Goal: Information Seeking & Learning: Learn about a topic

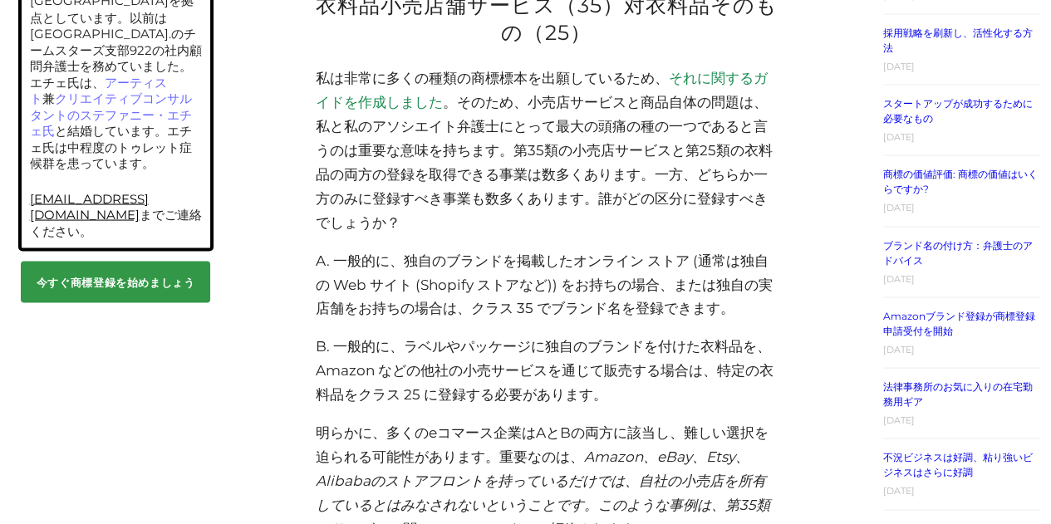
scroll to position [1578, 0]
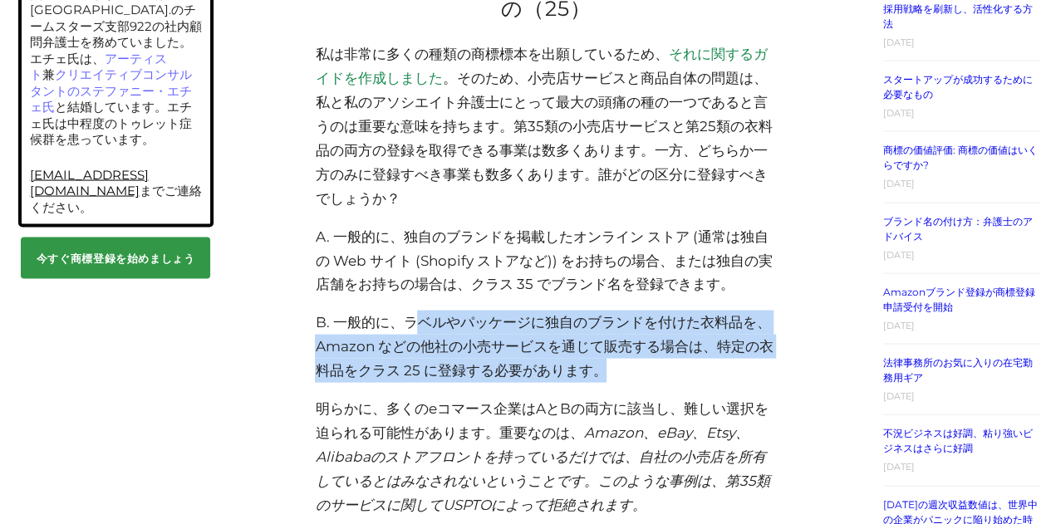
drag, startPoint x: 434, startPoint y: 300, endPoint x: 636, endPoint y: 351, distance: 208.1
click at [636, 351] on p "B. 一般的に、ラベルやパッケージに独自のブランドを付けた衣料品を、Amazon などの他社の小売サービスを通じて販売する場合は、特定の衣料品をクラス 25 …" at bounding box center [546, 347] width 463 height 72
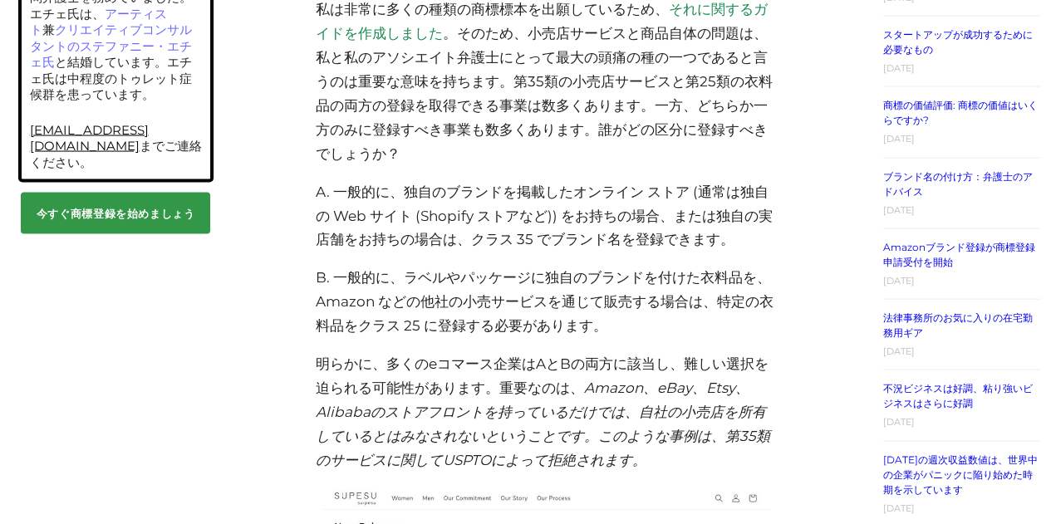
scroll to position [1661, 0]
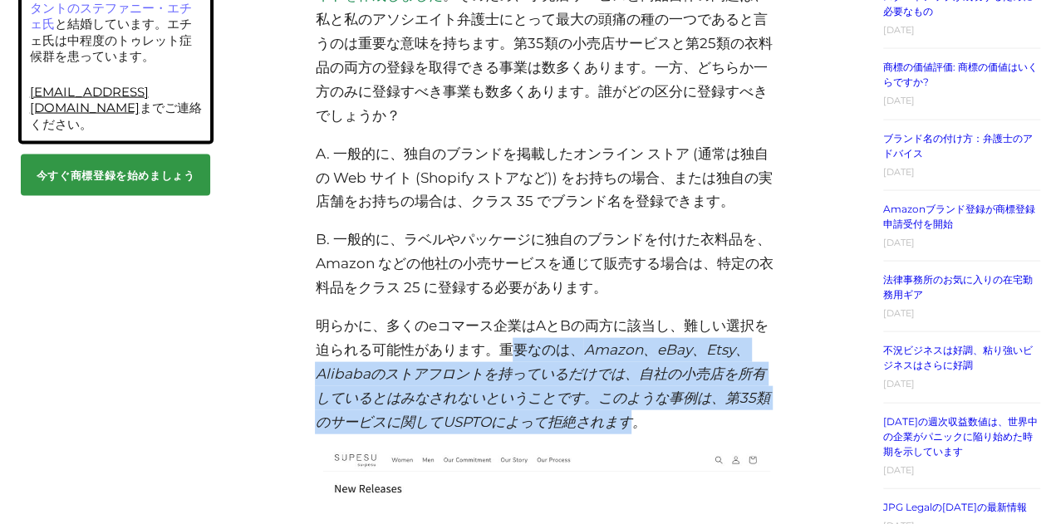
drag, startPoint x: 507, startPoint y: 333, endPoint x: 635, endPoint y: 393, distance: 141.2
click at [635, 393] on p "明らかに、多くのeコマース企業はAとBの両方に該当し、難しい選択を迫られる可能性があります。重要なのは、 Amazon、eBay、Etsy、Alibabaのス…" at bounding box center [546, 374] width 463 height 120
click at [635, 393] on font "Amazon、eBay、Etsy、Alibabaのストアフロントを持っているだけでは、自社の小売店を所有しているとはみなされないということです。このような事例…" at bounding box center [542, 385] width 454 height 89
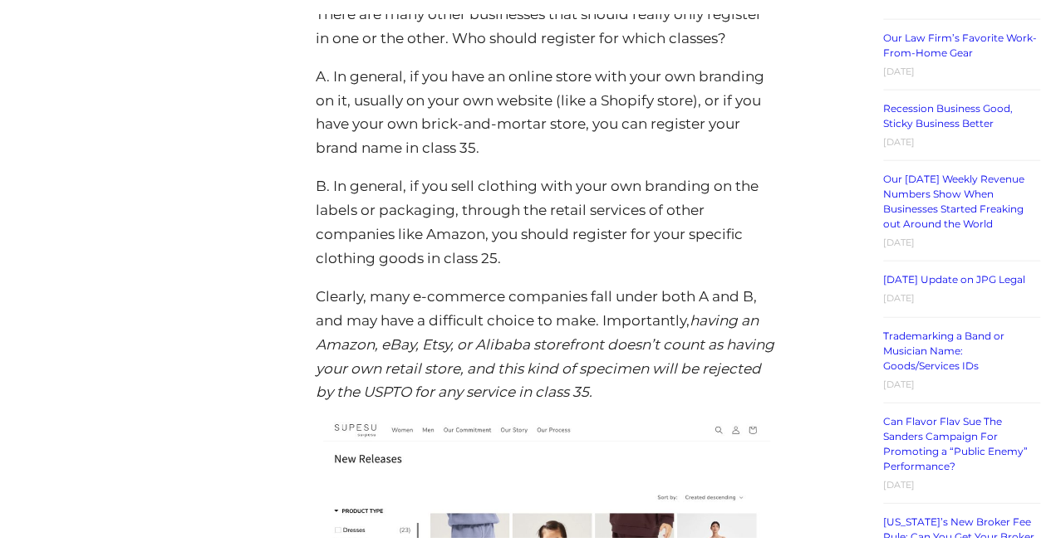
scroll to position [1995, 0]
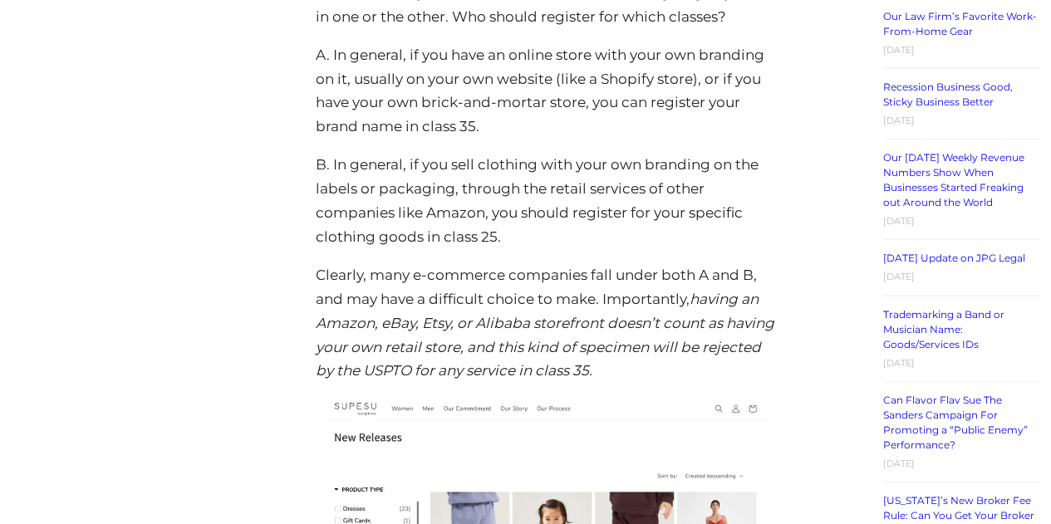
drag, startPoint x: 603, startPoint y: 289, endPoint x: 609, endPoint y: 353, distance: 64.2
click at [609, 353] on p "Clearly, many e-commerce companies fall under both A and B, and may have a diff…" at bounding box center [546, 323] width 463 height 120
copy p "Importantly, having an Amazon, eBay, Etsy, or Alibaba storefront doesn’t count …"
drag, startPoint x: 575, startPoint y: 350, endPoint x: 583, endPoint y: 341, distance: 12.3
click at [575, 350] on p "Clearly, many e-commerce companies fall under both A and B, and may have a diff…" at bounding box center [546, 323] width 463 height 120
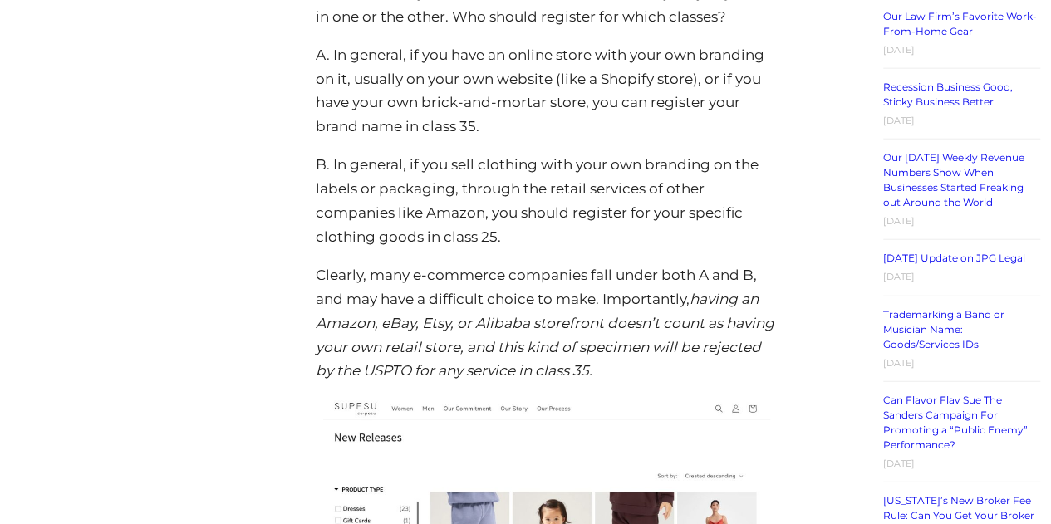
drag, startPoint x: 603, startPoint y: 289, endPoint x: 625, endPoint y: 361, distance: 75.4
click at [625, 361] on p "Clearly, many e-commerce companies fall under both A and B, and may have a diff…" at bounding box center [546, 323] width 463 height 120
copy p "Importantly, having an Amazon, eBay, Etsy, or Alibaba storefront doesn’t count …"
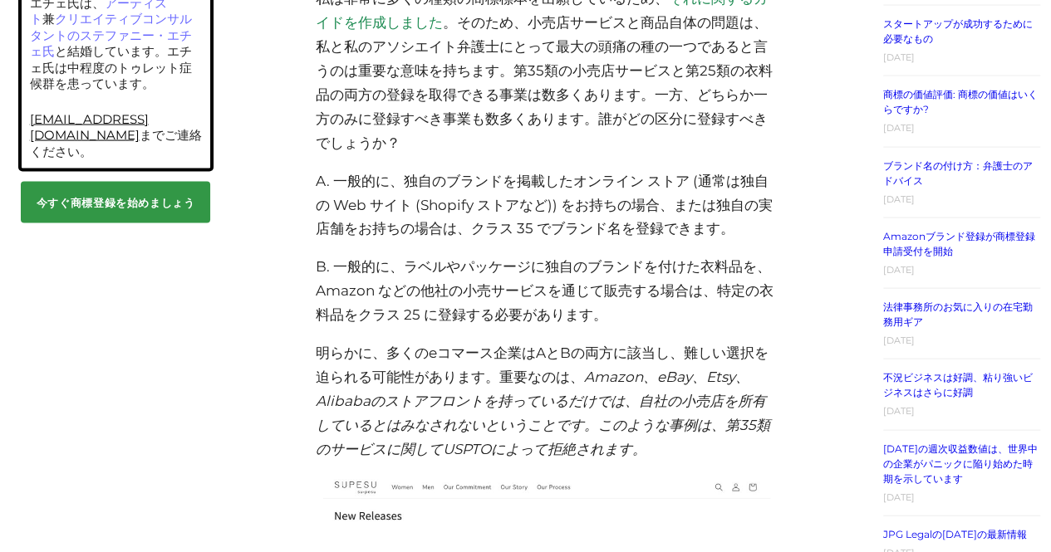
scroll to position [1608, 0]
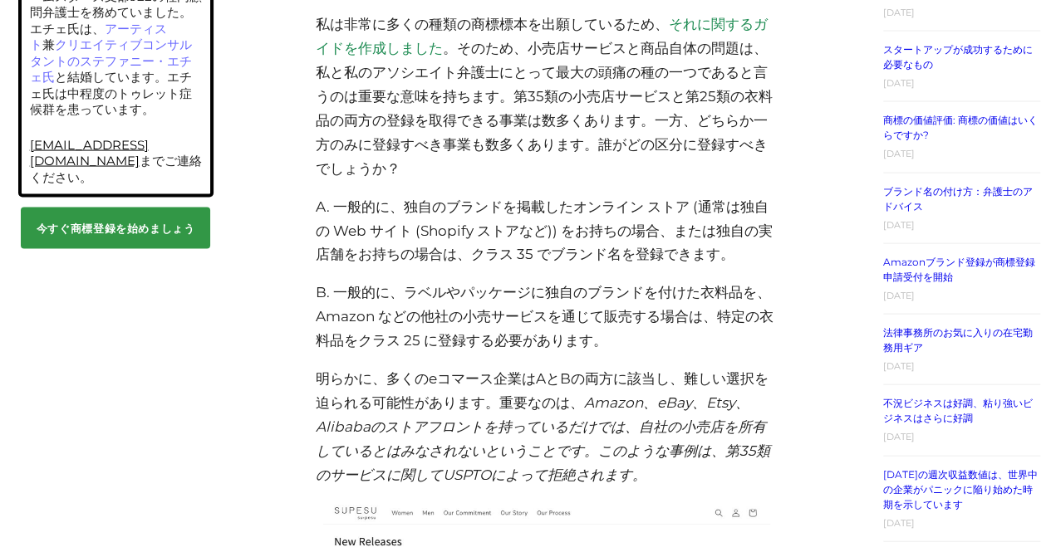
click at [317, 208] on font "A. 一般的に、独自のブランドを掲載したオンライン ストア (通常は独自の Web サイト (Shopify ストアなど)) をお持ちの場合、または独自の実店…" at bounding box center [543, 231] width 457 height 65
drag, startPoint x: 424, startPoint y: 212, endPoint x: 467, endPoint y: 213, distance: 42.4
click at [473, 210] on font "A. 一般的に、独自のブランドを掲載したオンライン ストア (通常は独自の Web サイト (Shopify ストアなど)) をお持ちの場合、または独自の実店…" at bounding box center [543, 231] width 457 height 65
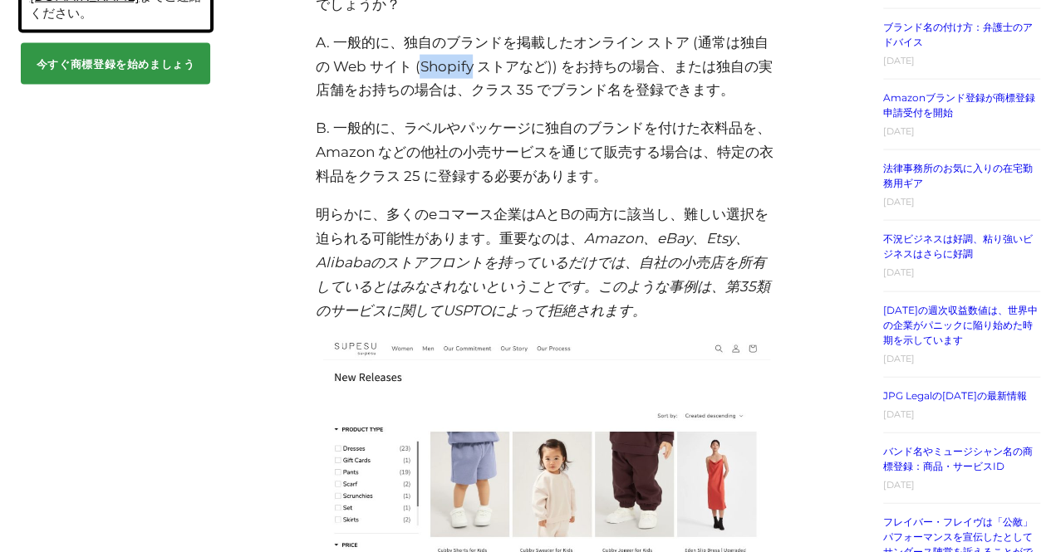
scroll to position [1774, 0]
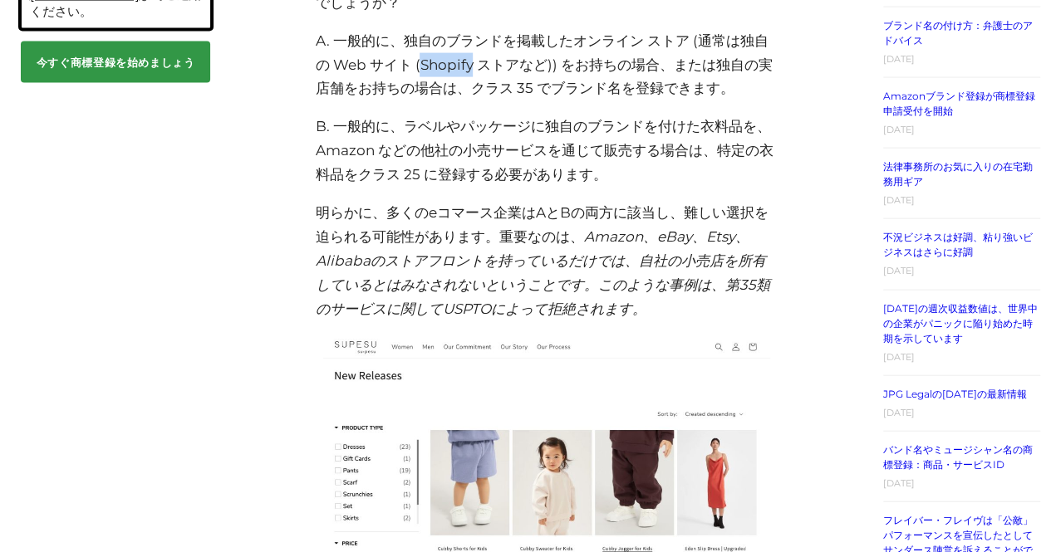
drag, startPoint x: 382, startPoint y: 189, endPoint x: 657, endPoint y: 286, distance: 291.3
click at [657, 286] on p "明らかに、多くのeコマース企業はAとBの両方に該当し、難しい選択を迫られる可能性があります。重要なのは、 Amazon、eBay、Etsy、Alibabaのス…" at bounding box center [546, 261] width 463 height 120
click at [598, 243] on font "Amazon、eBay、Etsy、Alibabaのストアフロントを持っているだけでは、自社の小売店を所有しているとはみなされないということです。このような事例…" at bounding box center [542, 272] width 454 height 89
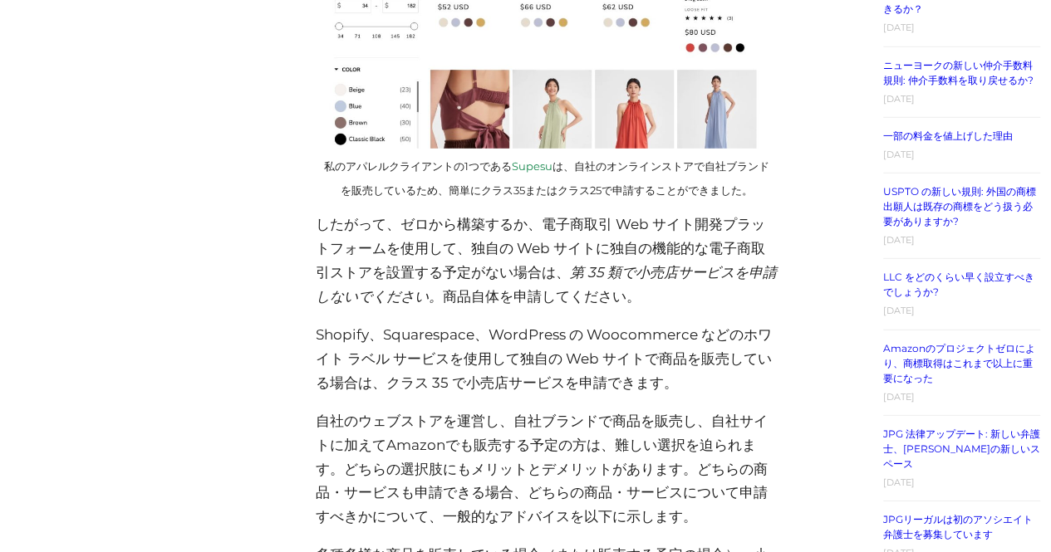
scroll to position [2356, 0]
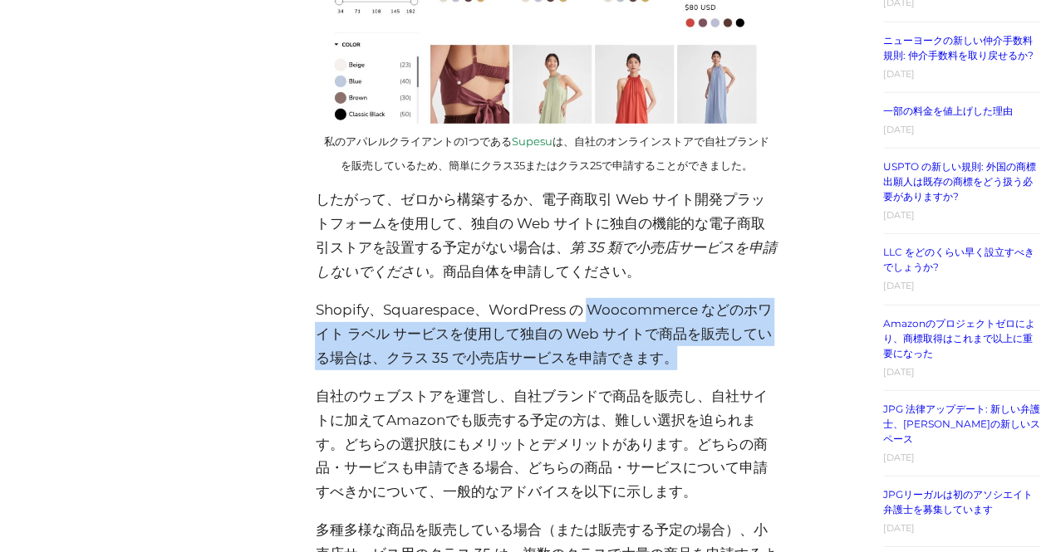
drag, startPoint x: 586, startPoint y: 283, endPoint x: 711, endPoint y: 341, distance: 137.1
click at [711, 341] on p "Shopify、Squarespace、WordPress の Woocommerce などのホワイト ラベル サービスを使用して独自の Web サイトで商品…" at bounding box center [546, 334] width 463 height 72
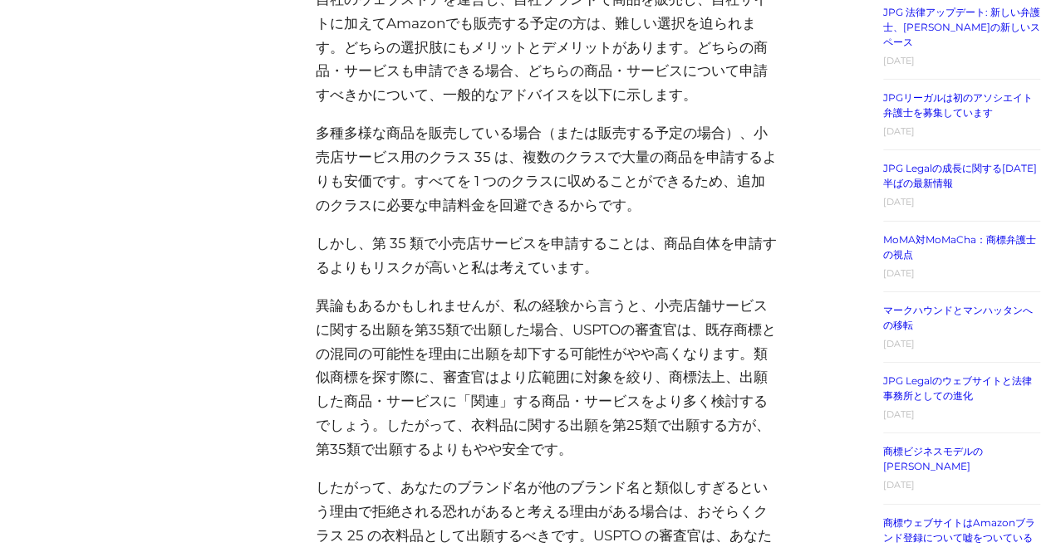
scroll to position [2771, 0]
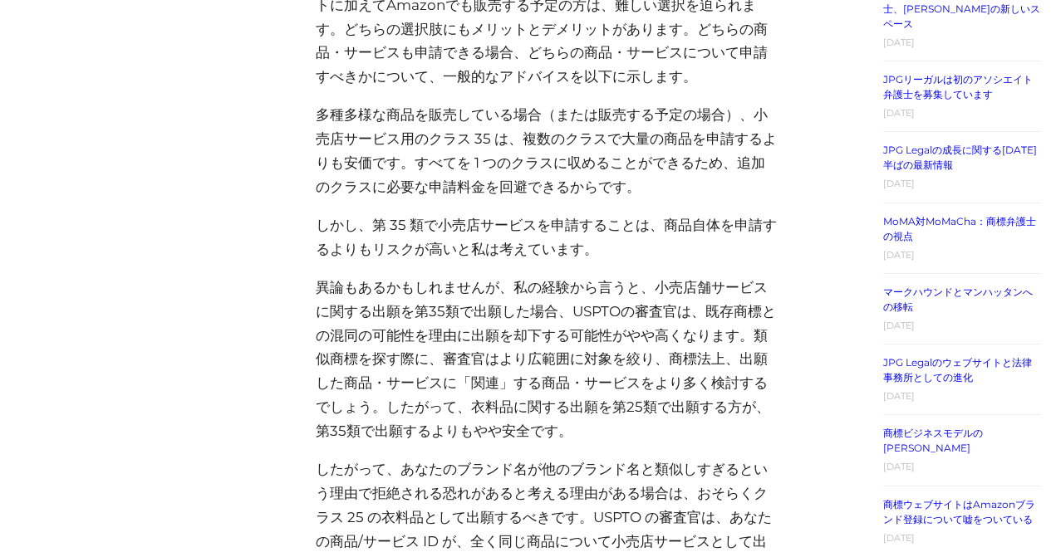
drag, startPoint x: 505, startPoint y: 267, endPoint x: 741, endPoint y: 405, distance: 272.8
click at [741, 405] on p "異論もあるかもしれませんが、私の経験から言うと、小売店舗サービスに関する出願を第35類で出願した場合、USPTOの審査官は、既存商標との混同の可能性を理由に出…" at bounding box center [546, 360] width 463 height 168
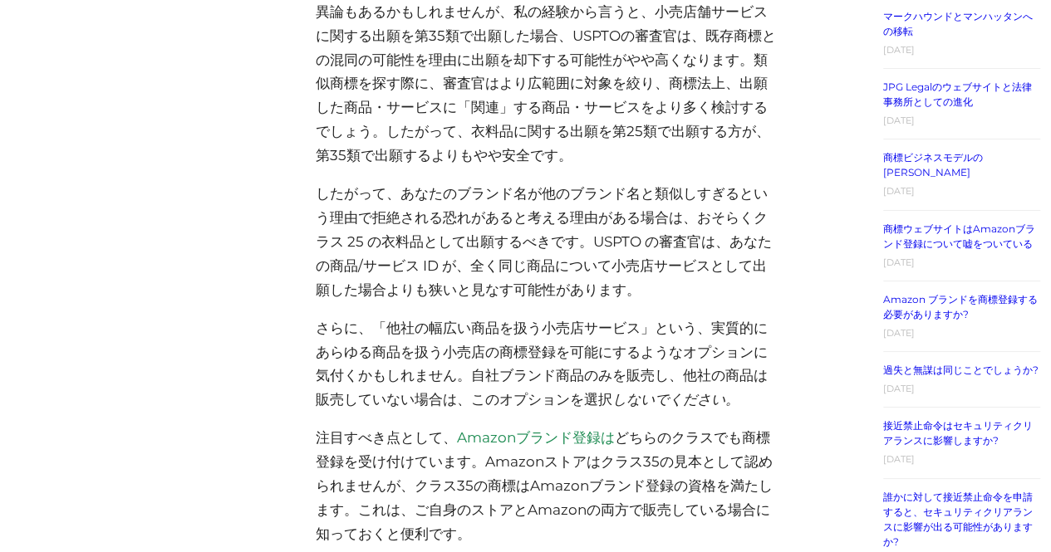
scroll to position [3073, 0]
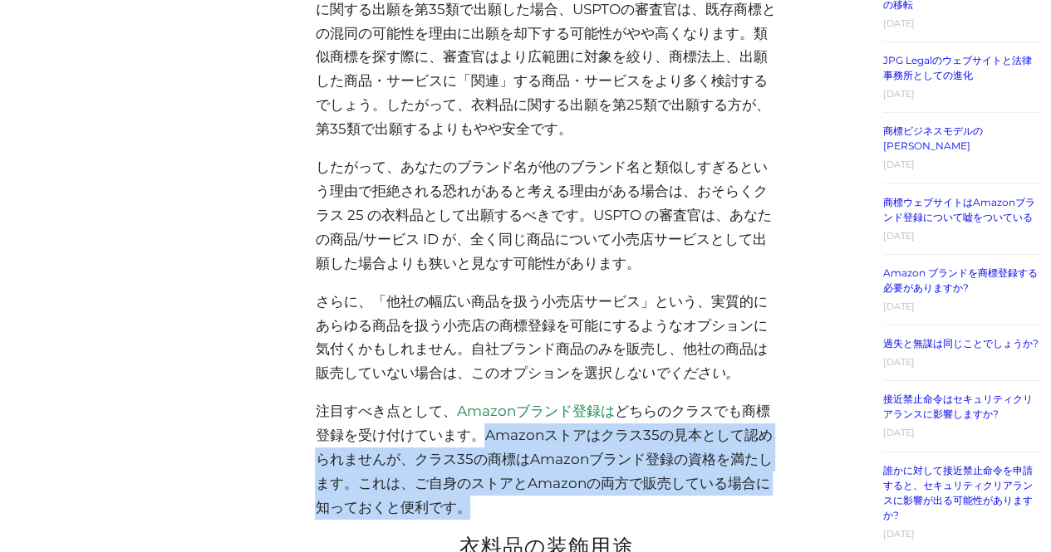
drag, startPoint x: 480, startPoint y: 414, endPoint x: 606, endPoint y: 478, distance: 141.2
click at [606, 478] on p "注目すべき点として、 Amazonブランド登録は どちらのクラスでも商標登録を受け付けています。Amazonストアはクラス35の見本として認められませんが、ク…" at bounding box center [546, 460] width 463 height 120
click at [610, 452] on p "注目すべき点として、 Amazonブランド登録は どちらのクラスでも商標登録を受け付けています。Amazonストアはクラス35の見本として認められませんが、ク…" at bounding box center [546, 460] width 463 height 120
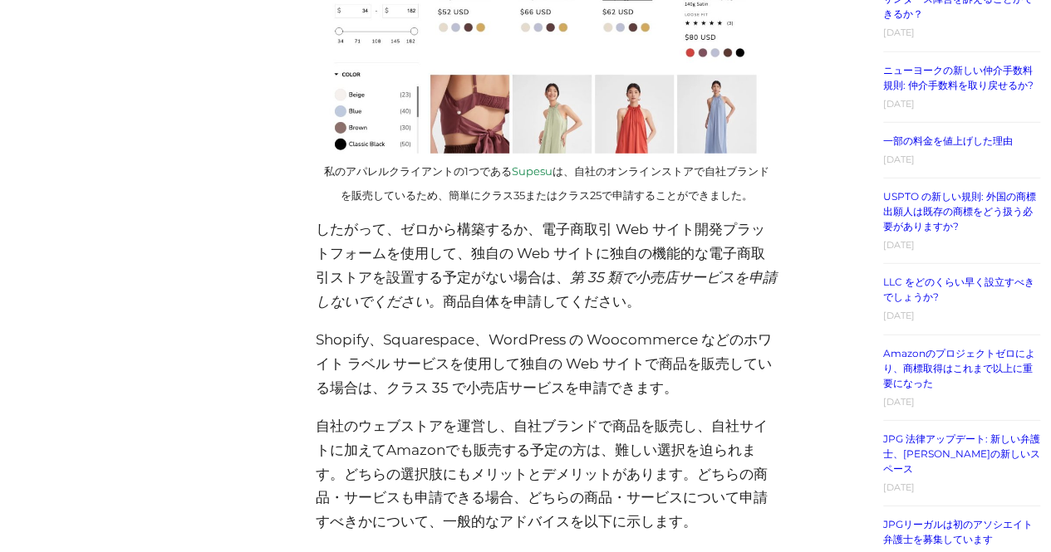
scroll to position [2243, 0]
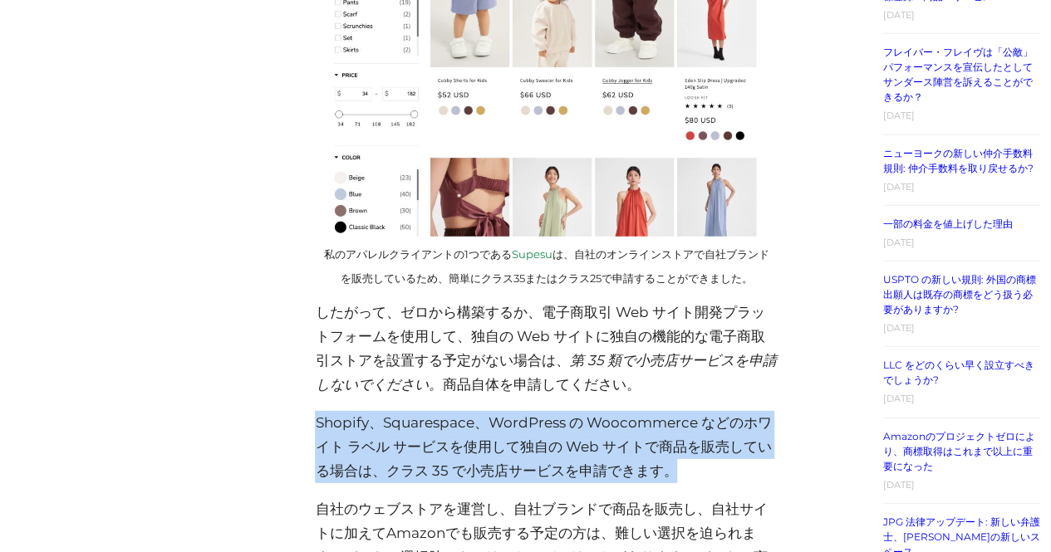
drag, startPoint x: 308, startPoint y: 398, endPoint x: 725, endPoint y: 439, distance: 419.0
click at [718, 447] on p "Shopify、Squarespace、WordPress の Woocommerce などのホワイト ラベル サービスを使用して独自の Web サイトで商品…" at bounding box center [546, 447] width 463 height 72
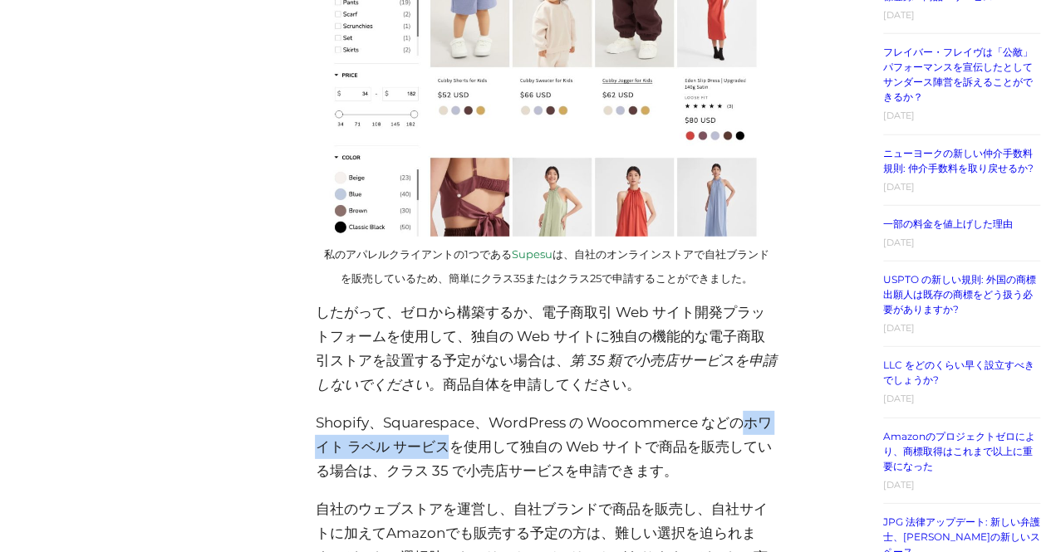
drag, startPoint x: 743, startPoint y: 405, endPoint x: 445, endPoint y: 424, distance: 298.0
click at [450, 426] on font "Shopify、Squarespace、WordPress の Woocommerce などのホワイト ラベル サービスを使用して独自の Web サイトで商品…" at bounding box center [543, 446] width 456 height 65
click at [492, 376] on font "商品自体を申請してください。" at bounding box center [541, 384] width 198 height 17
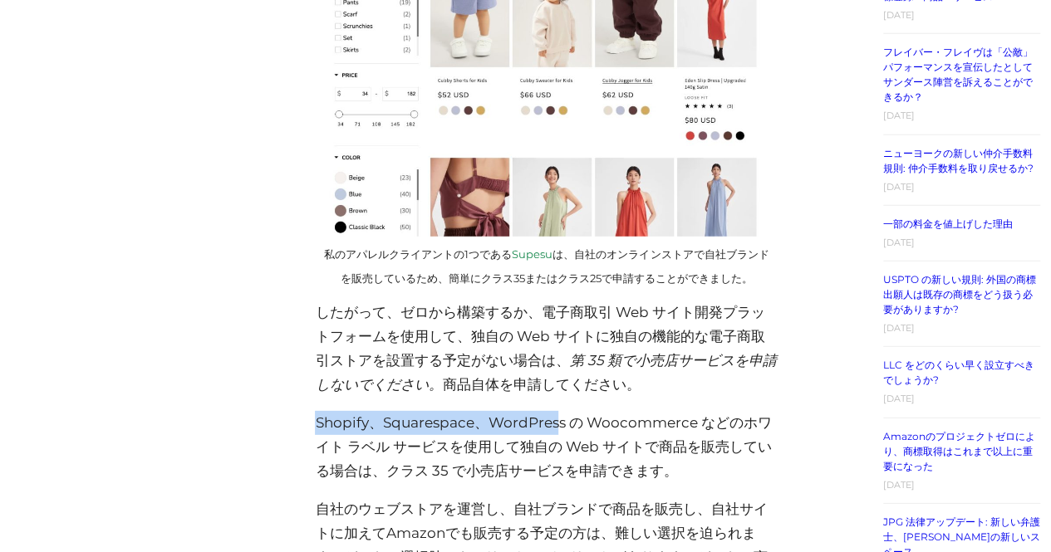
drag, startPoint x: 319, startPoint y: 407, endPoint x: 558, endPoint y: 403, distance: 239.2
click at [558, 414] on font "Shopify、Squarespace、WordPress の Woocommerce などのホワイト ラベル サービスを使用して独自の Web サイトで商品…" at bounding box center [543, 446] width 456 height 65
click at [541, 424] on font "Shopify、Squarespace、WordPress の Woocommerce などのホワイト ラベル サービスを使用して独自の Web サイトで商品…" at bounding box center [543, 446] width 456 height 65
drag, startPoint x: 492, startPoint y: 405, endPoint x: 563, endPoint y: 401, distance: 71.5
click at [563, 414] on font "Shopify、Squarespace、WordPress の Woocommerce などのホワイト ラベル サービスを使用して独自の Web サイトで商品…" at bounding box center [543, 446] width 456 height 65
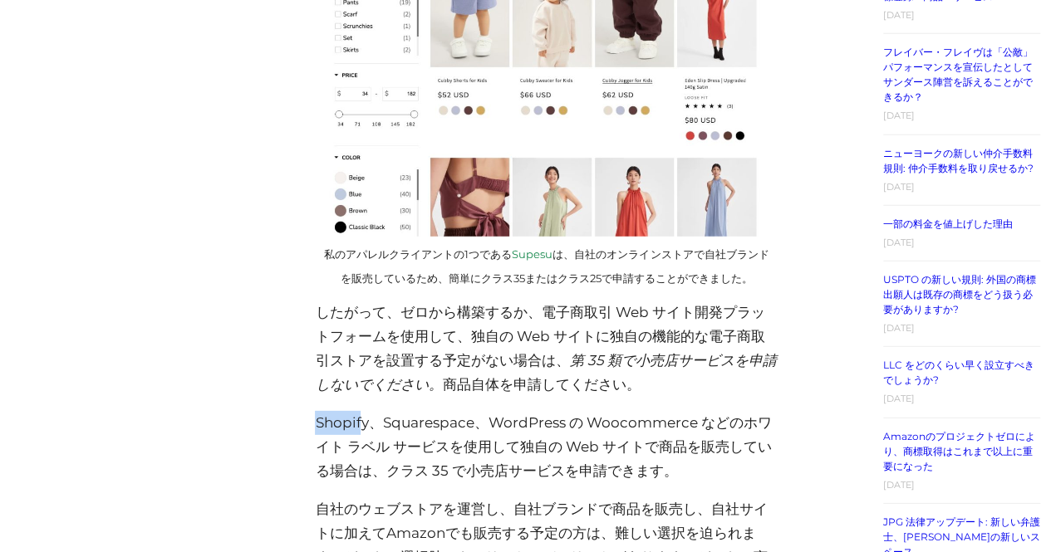
drag, startPoint x: 316, startPoint y: 401, endPoint x: 362, endPoint y: 402, distance: 46.5
click at [362, 414] on font "Shopify、Squarespace、WordPress の Woocommerce などのホワイト ラベル サービスを使用して独自の Web サイトで商品…" at bounding box center [543, 446] width 456 height 65
